Goal: Task Accomplishment & Management: Use online tool/utility

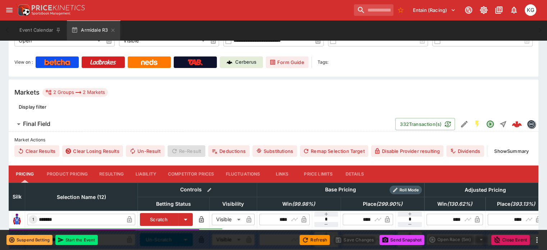
scroll to position [72, 0]
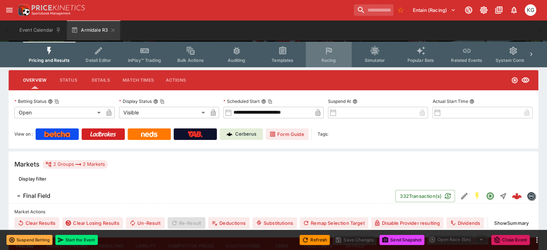
click at [333, 58] on span "Racing" at bounding box center [328, 60] width 15 height 5
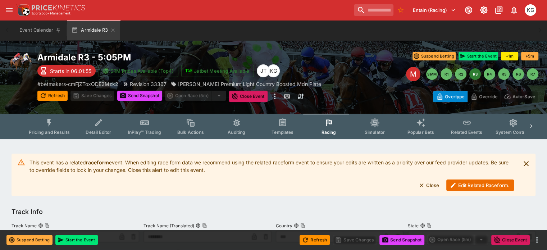
click at [476, 187] on button "Edit Related Raceform." at bounding box center [480, 185] width 68 height 12
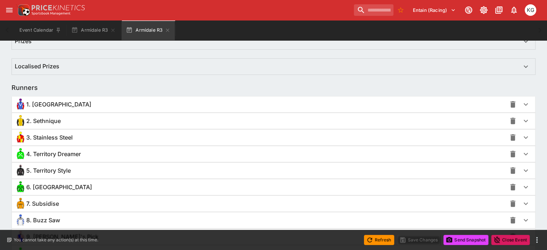
scroll to position [469, 0]
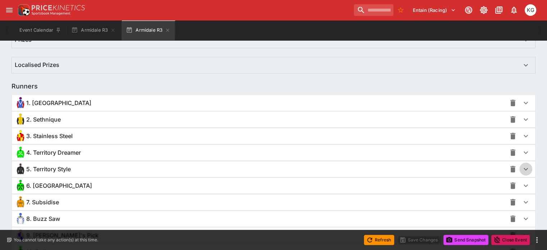
click at [521, 170] on icon "button" at bounding box center [525, 169] width 9 height 9
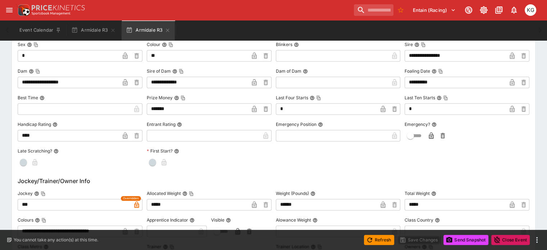
scroll to position [684, 0]
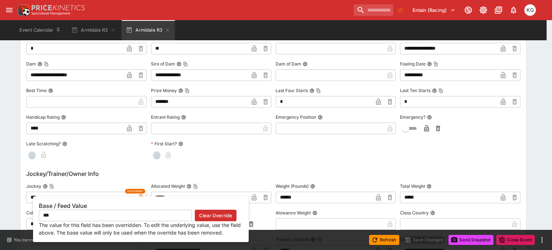
click at [142, 196] on div "Base / Feed Value *** ​ Clear Override The value for this field has been overri…" at bounding box center [141, 219] width 216 height 46
click at [225, 216] on button "Clear Override" at bounding box center [216, 216] width 42 height 12
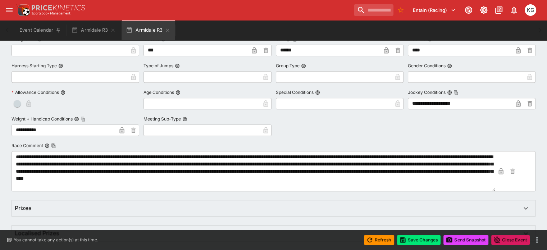
scroll to position [0, 0]
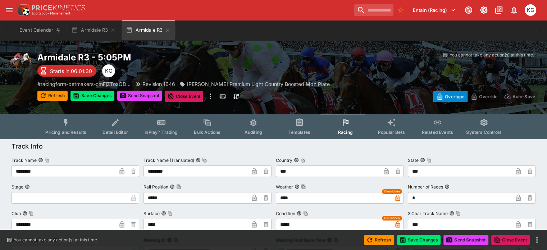
drag, startPoint x: 44, startPoint y: 195, endPoint x: -6, endPoint y: -52, distance: 252.4
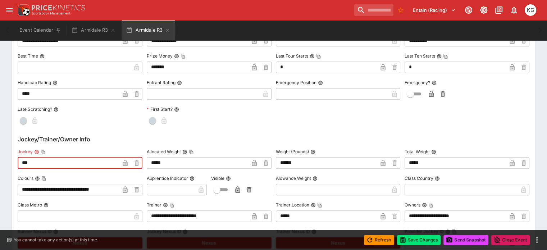
scroll to position [755, 0]
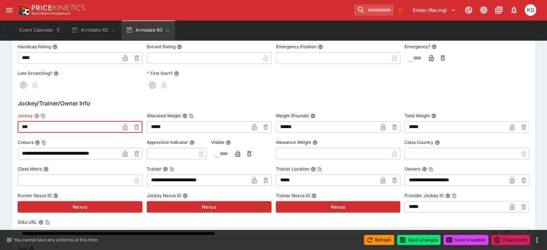
paste input "**********"
type input "**********"
click at [127, 126] on icon "button" at bounding box center [125, 127] width 5 height 6
click at [163, 154] on input "text" at bounding box center [171, 154] width 49 height 12
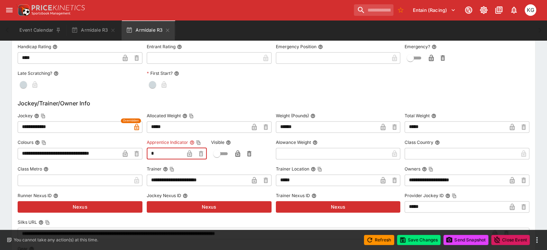
type input "*"
click at [189, 154] on icon "button" at bounding box center [189, 153] width 5 height 6
click at [238, 153] on icon "button" at bounding box center [238, 154] width 4 height 3
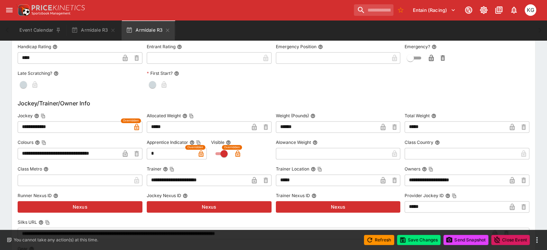
click at [294, 150] on input "text" at bounding box center [332, 154] width 113 height 12
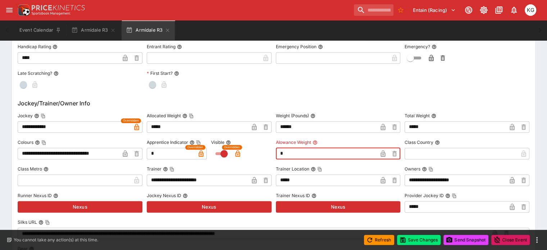
type input "****"
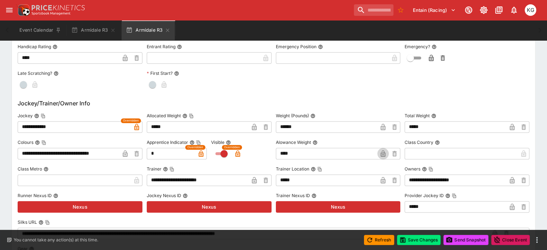
drag, startPoint x: 386, startPoint y: 154, endPoint x: 380, endPoint y: 154, distance: 6.5
click at [380, 153] on icon "button" at bounding box center [382, 153] width 7 height 7
click at [421, 240] on button "Save Changes" at bounding box center [419, 240] width 44 height 10
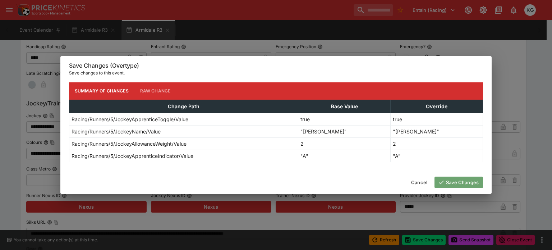
click at [457, 186] on button "Save Changes" at bounding box center [459, 183] width 49 height 12
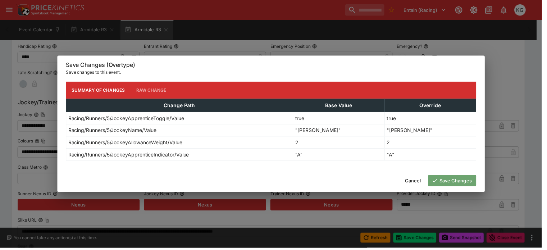
scroll to position [0, 0]
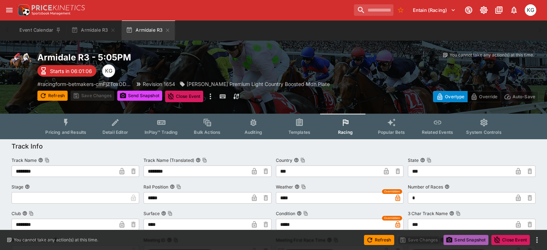
click at [463, 239] on button "Send Snapshot" at bounding box center [465, 240] width 45 height 10
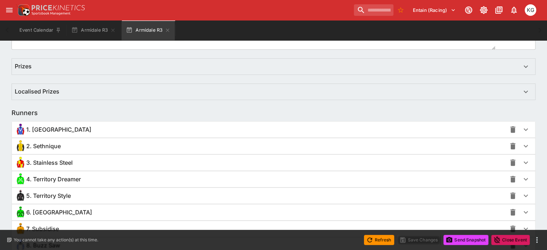
scroll to position [503, 0]
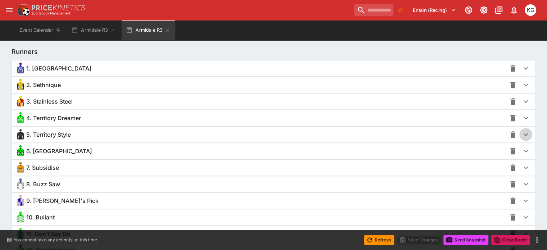
click at [521, 137] on icon "button" at bounding box center [525, 134] width 9 height 9
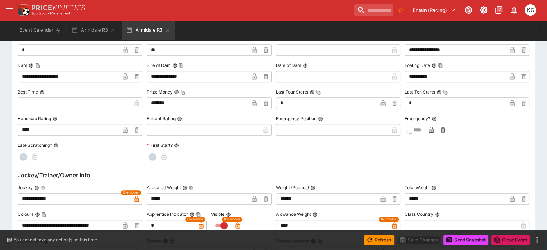
scroll to position [755, 0]
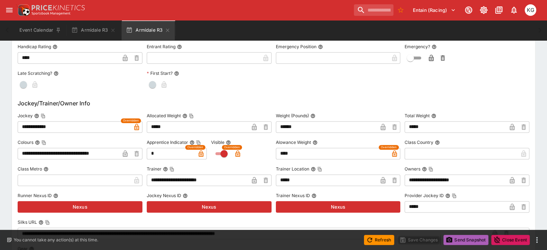
click at [464, 237] on button "Send Snapshot" at bounding box center [465, 240] width 45 height 10
